Goal: Task Accomplishment & Management: Manage account settings

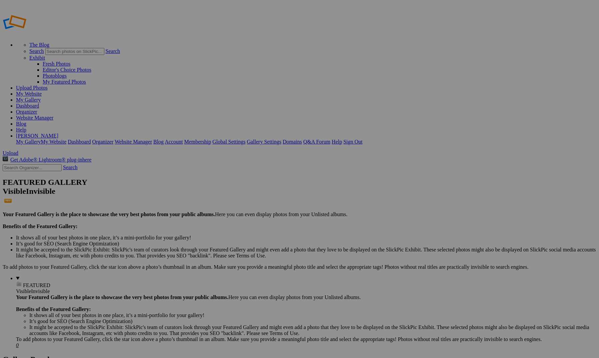
click at [211, 201] on span at bounding box center [211, 204] width 0 height 6
click at [386, 187] on div "Existing Collections" at bounding box center [351, 186] width 76 height 9
click at [211, 201] on span at bounding box center [211, 204] width 0 height 6
click at [385, 189] on div "Existing Collections" at bounding box center [351, 186] width 76 height 9
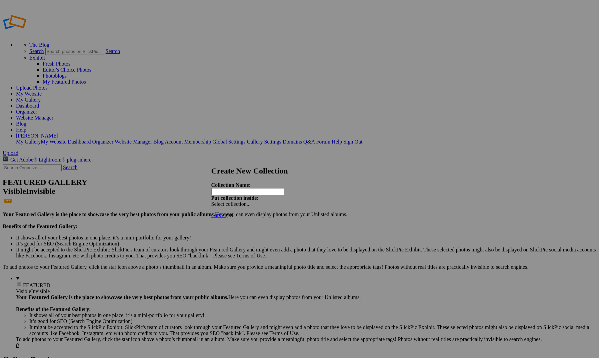
click at [249, 188] on input "text" at bounding box center [247, 191] width 73 height 7
type input "Landscapes"
click at [234, 213] on span "OK" at bounding box center [230, 216] width 8 height 6
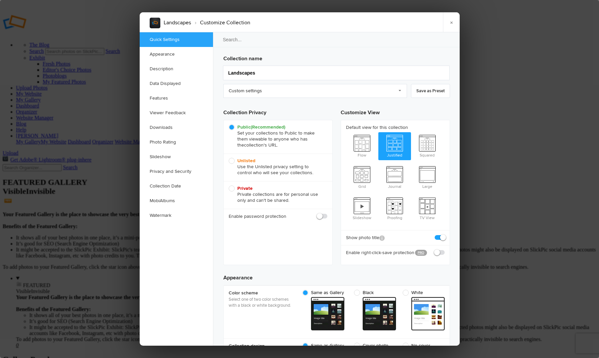
click at [162, 53] on link "Appearance" at bounding box center [176, 54] width 73 height 15
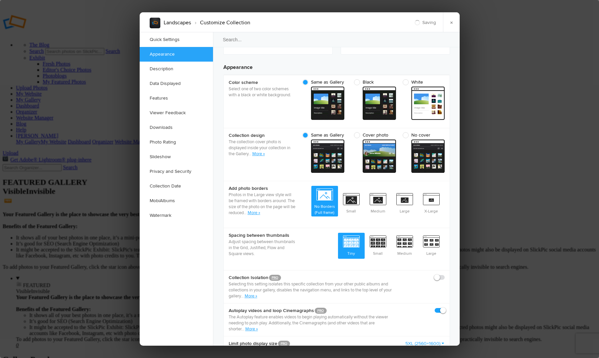
scroll to position [212, 0]
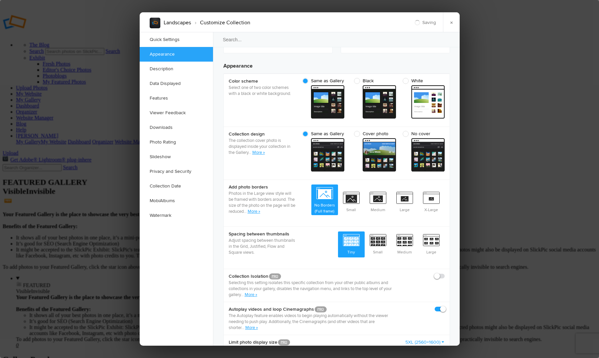
click at [162, 53] on link "Appearance" at bounding box center [176, 54] width 73 height 15
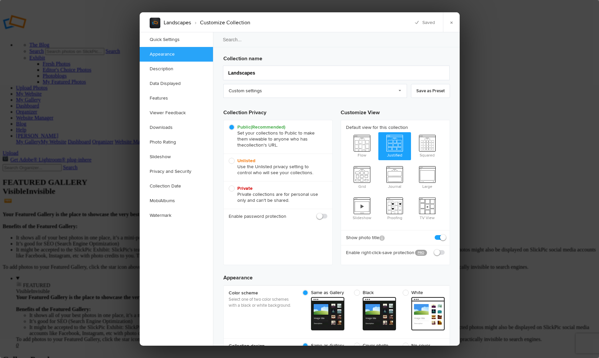
scroll to position [0, 0]
click at [232, 190] on span "Private Private collections are for personal use only and can't be shared." at bounding box center [276, 195] width 95 height 18
click at [229, 186] on input "Private Private collections are for personal use only and can't be shared." at bounding box center [228, 185] width 0 height 0
radio input "true"
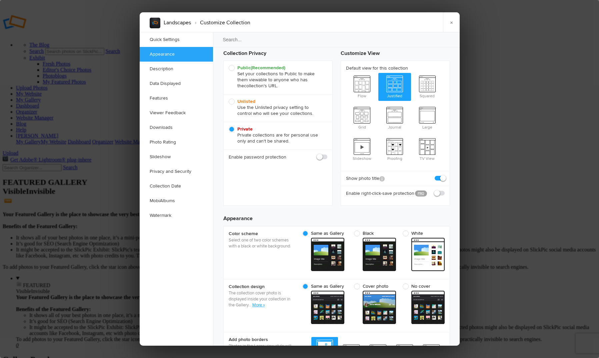
click at [371, 242] on span at bounding box center [379, 254] width 33 height 33
click at [396, 231] on input "Black" at bounding box center [396, 230] width 0 height 0
radio input "true"
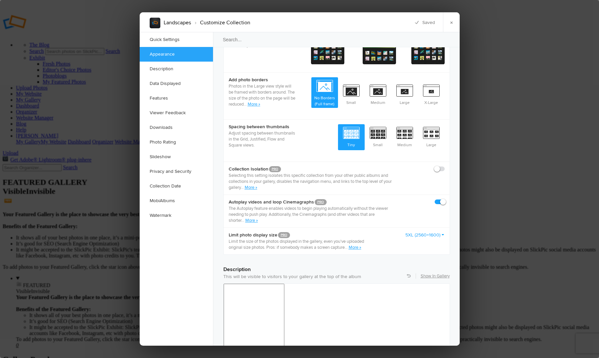
scroll to position [323, 0]
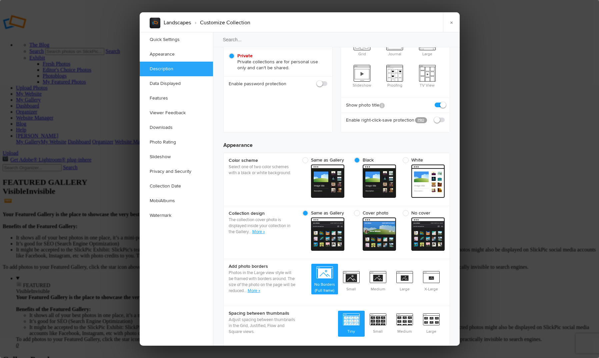
scroll to position [99, 0]
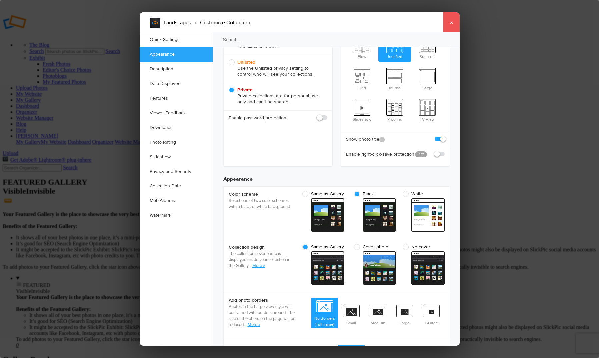
click at [452, 25] on link "×" at bounding box center [451, 22] width 17 height 20
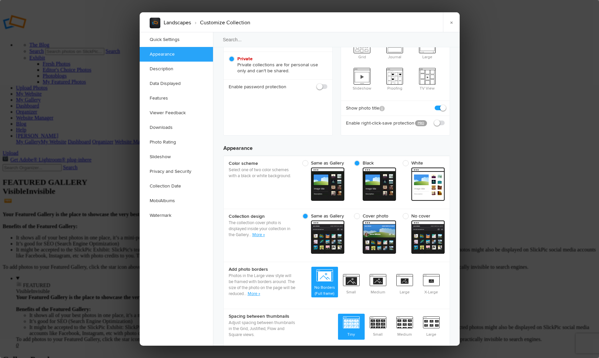
scroll to position [138, 0]
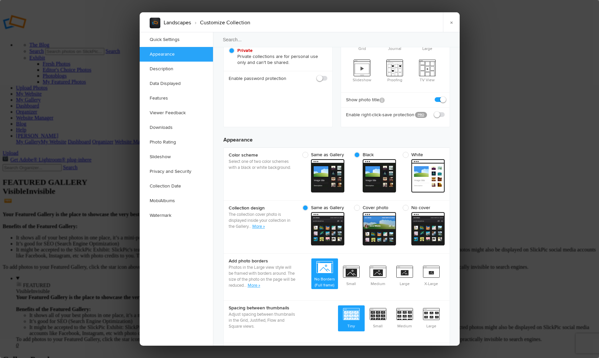
click at [409, 205] on span "No cover" at bounding box center [422, 208] width 39 height 6
click at [444, 205] on input "No cover cover Custom - dark" at bounding box center [444, 205] width 0 height 0
radio input "true"
click at [451, 22] on link "×" at bounding box center [451, 22] width 17 height 20
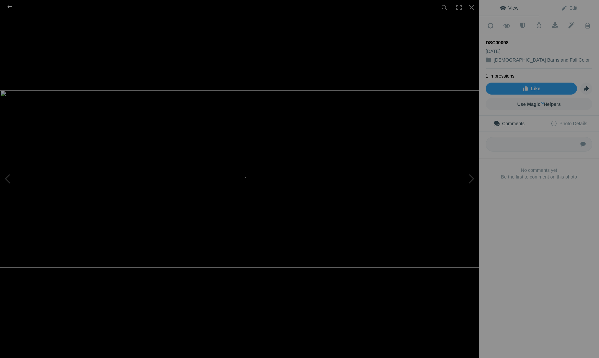
click at [11, 7] on div at bounding box center [10, 6] width 24 height 13
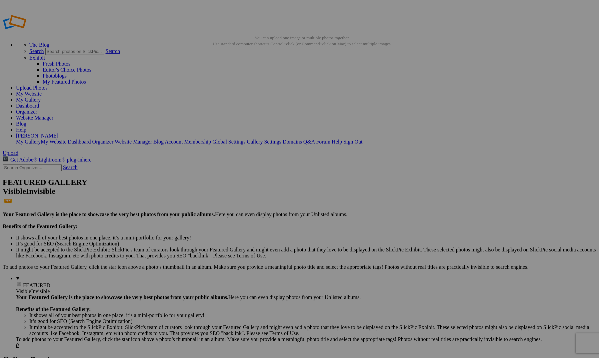
drag, startPoint x: 180, startPoint y: 100, endPoint x: 14, endPoint y: 153, distance: 174.4
drag, startPoint x: 254, startPoint y: 100, endPoint x: 25, endPoint y: 150, distance: 234.7
drag, startPoint x: 253, startPoint y: 185, endPoint x: 21, endPoint y: 154, distance: 233.7
drag, startPoint x: 484, startPoint y: 100, endPoint x: 11, endPoint y: 154, distance: 476.3
drag, startPoint x: 539, startPoint y: 103, endPoint x: 14, endPoint y: 151, distance: 527.2
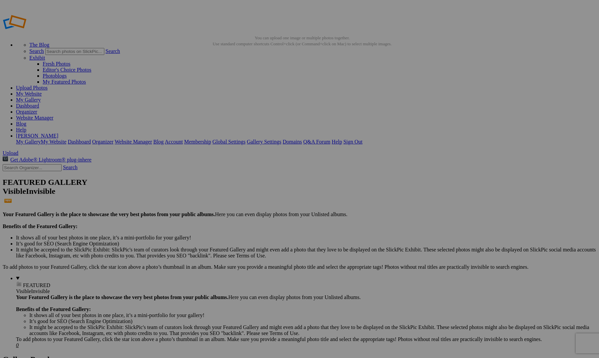
drag, startPoint x: 478, startPoint y: 187, endPoint x: 4, endPoint y: 150, distance: 475.5
drag, startPoint x: 532, startPoint y: 191, endPoint x: 20, endPoint y: 153, distance: 514.0
click at [53, 115] on link "Website Manager" at bounding box center [34, 118] width 37 height 6
